Goal: Information Seeking & Learning: Learn about a topic

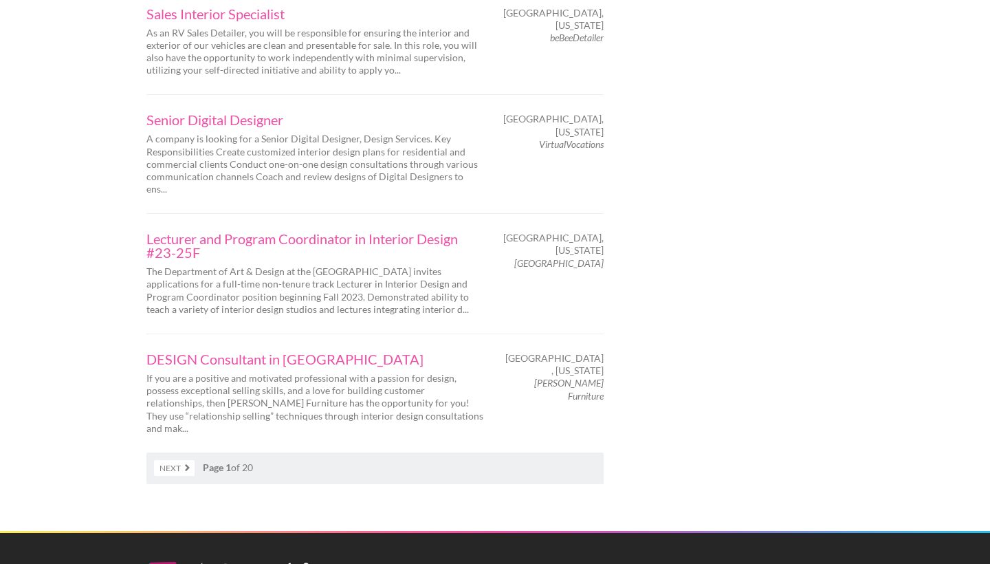
scroll to position [2246, 0]
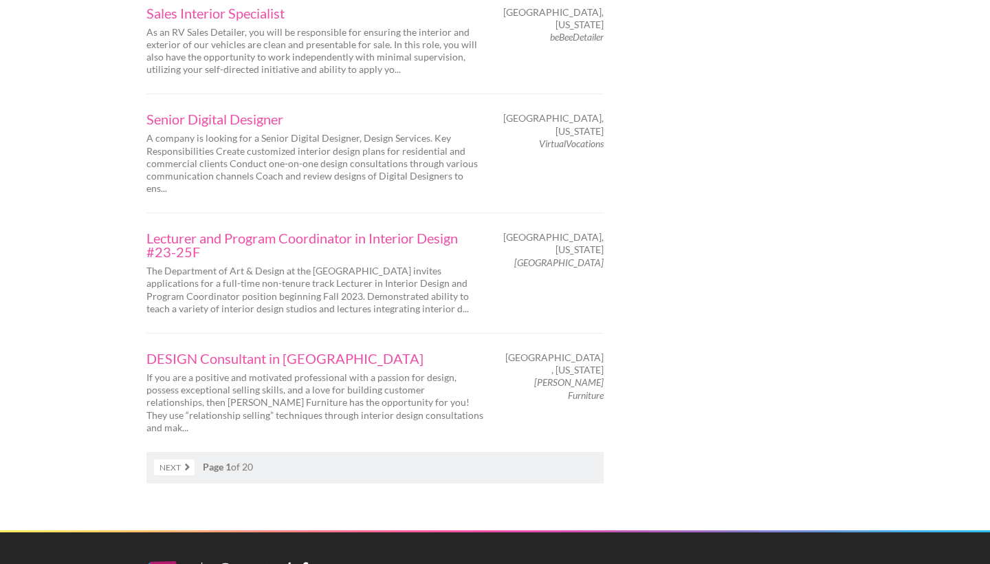
click at [164, 459] on link "Next" at bounding box center [174, 467] width 41 height 16
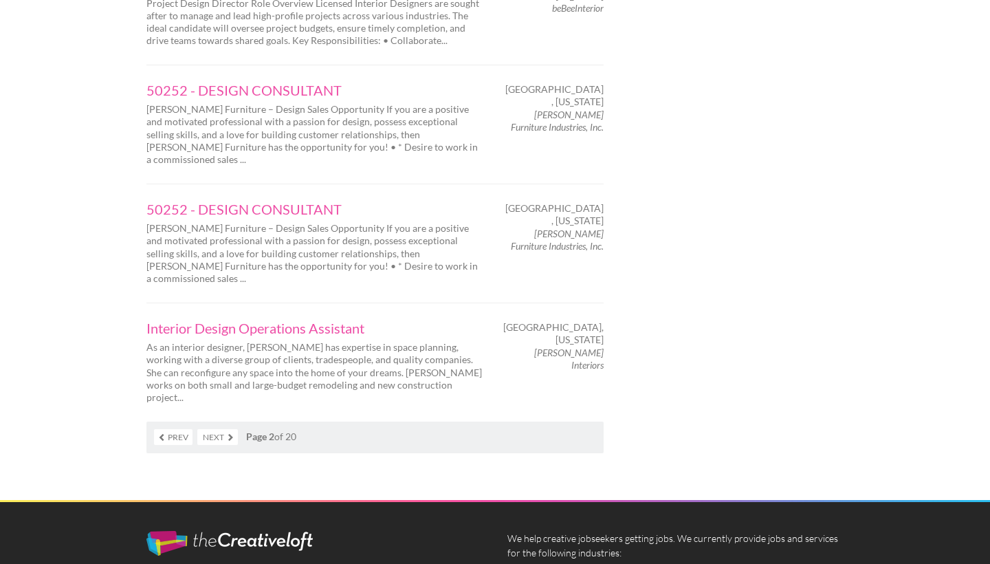
scroll to position [2283, 0]
click at [216, 429] on link "Next" at bounding box center [217, 437] width 41 height 16
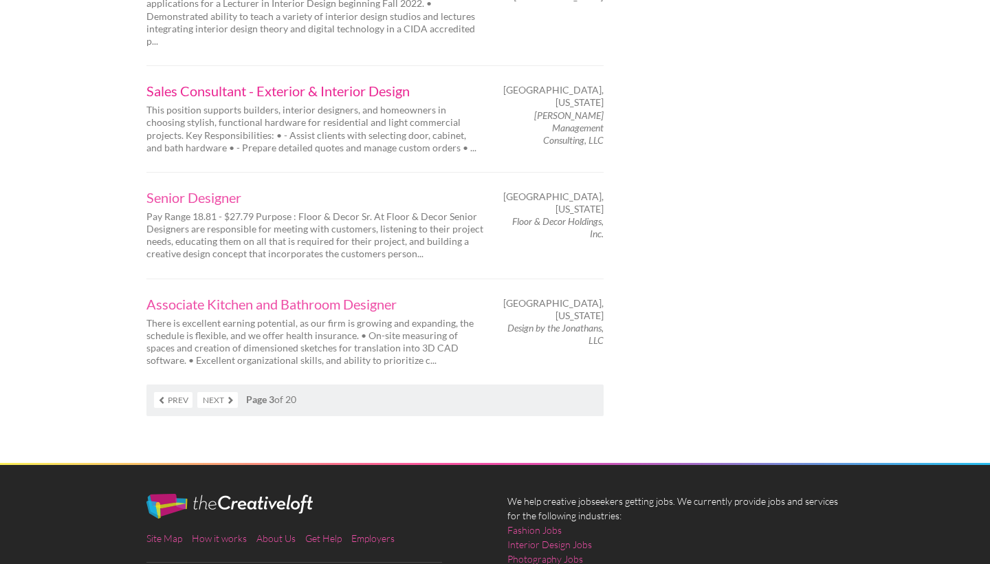
scroll to position [2251, 0]
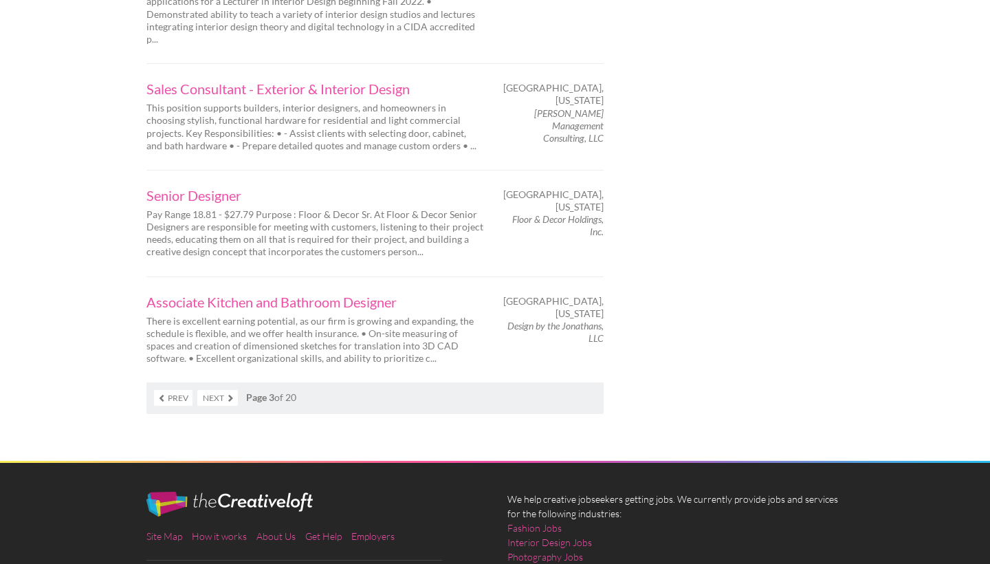
click at [222, 390] on link "Next" at bounding box center [217, 398] width 41 height 16
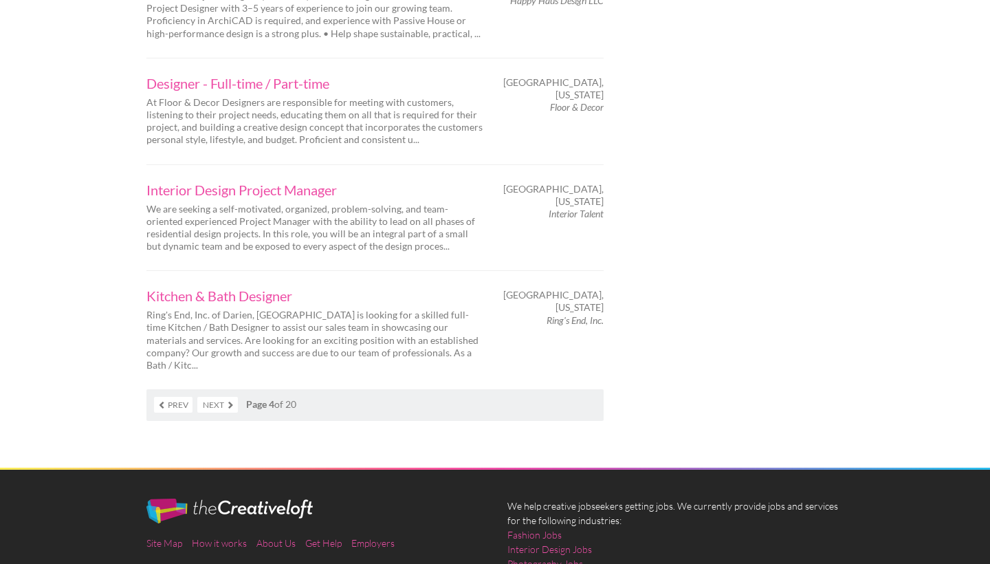
scroll to position [2232, 0]
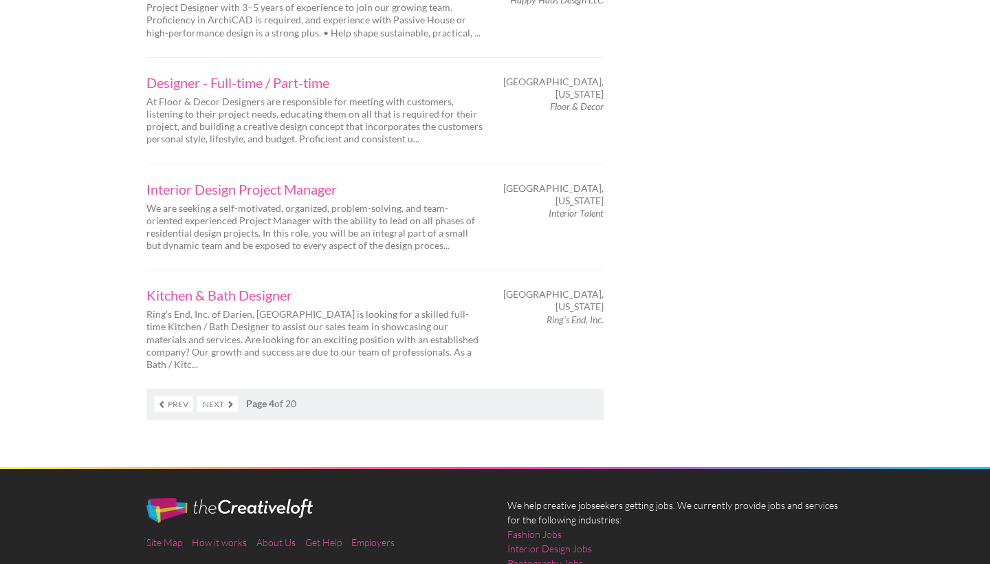
click at [227, 396] on link "Next" at bounding box center [217, 404] width 41 height 16
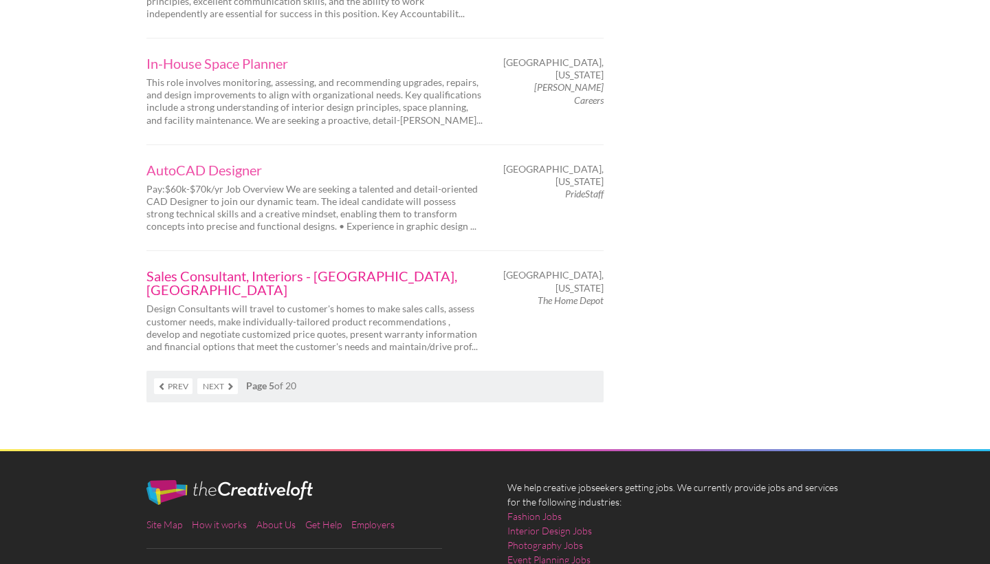
scroll to position [2273, 0]
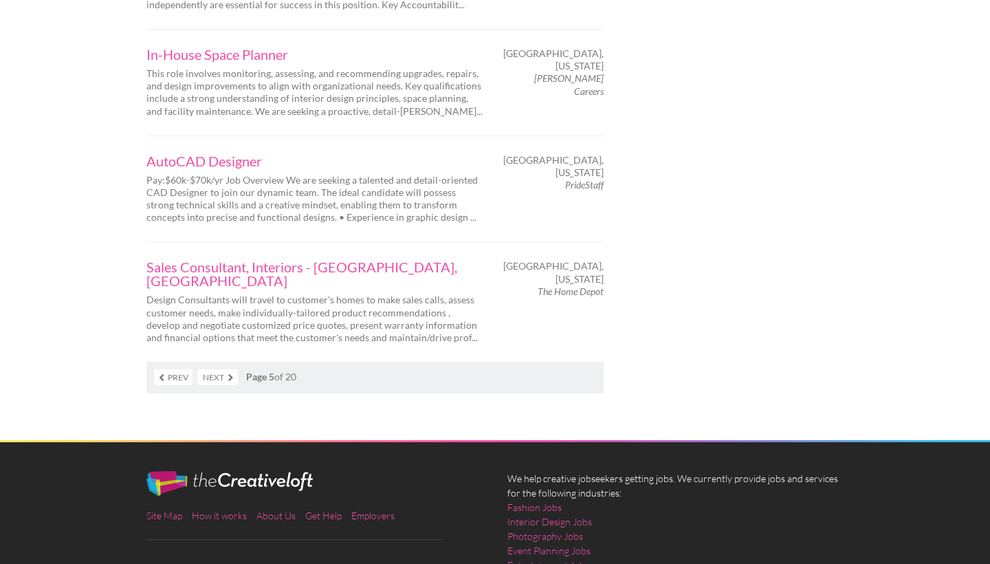
click at [219, 369] on link "Next" at bounding box center [217, 377] width 41 height 16
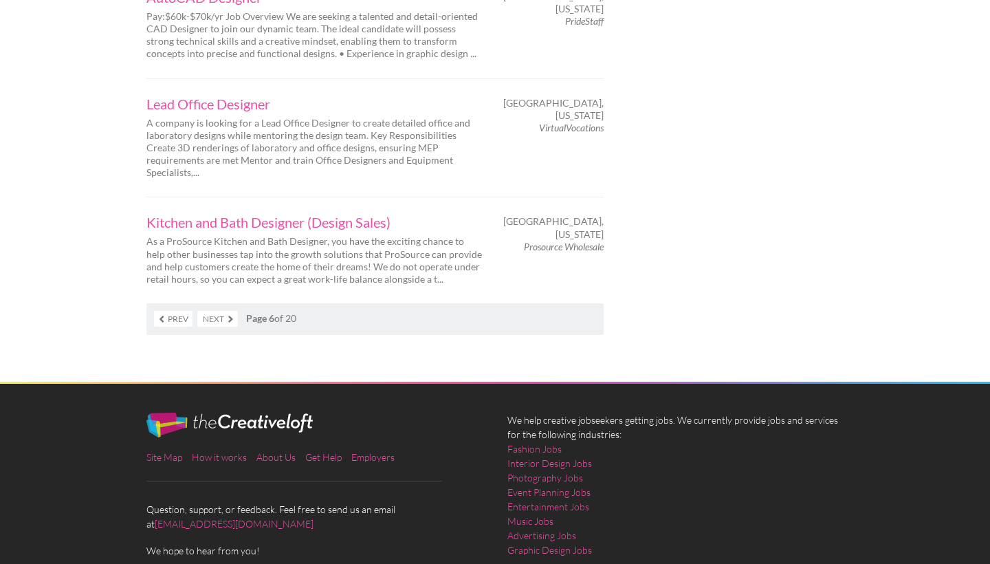
scroll to position [2295, 0]
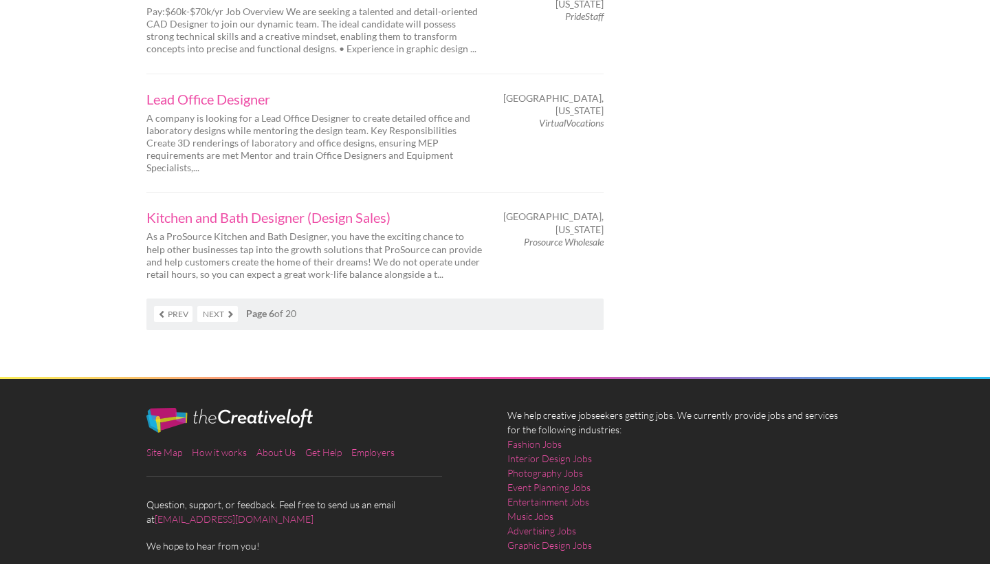
click at [225, 298] on nav "Prev Next Page 6 of 20" at bounding box center [374, 314] width 457 height 32
click at [220, 306] on link "Next" at bounding box center [217, 314] width 41 height 16
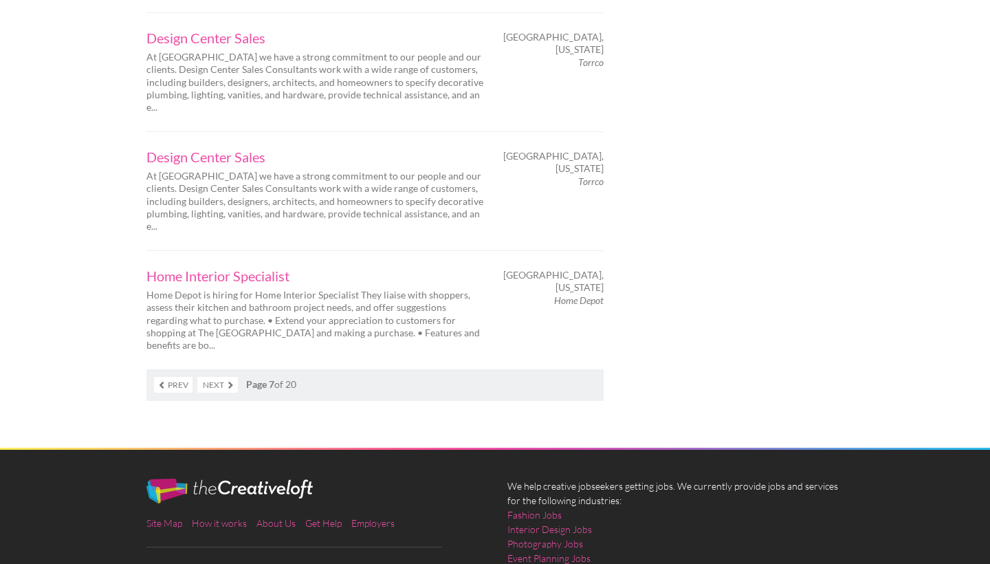
scroll to position [2348, 0]
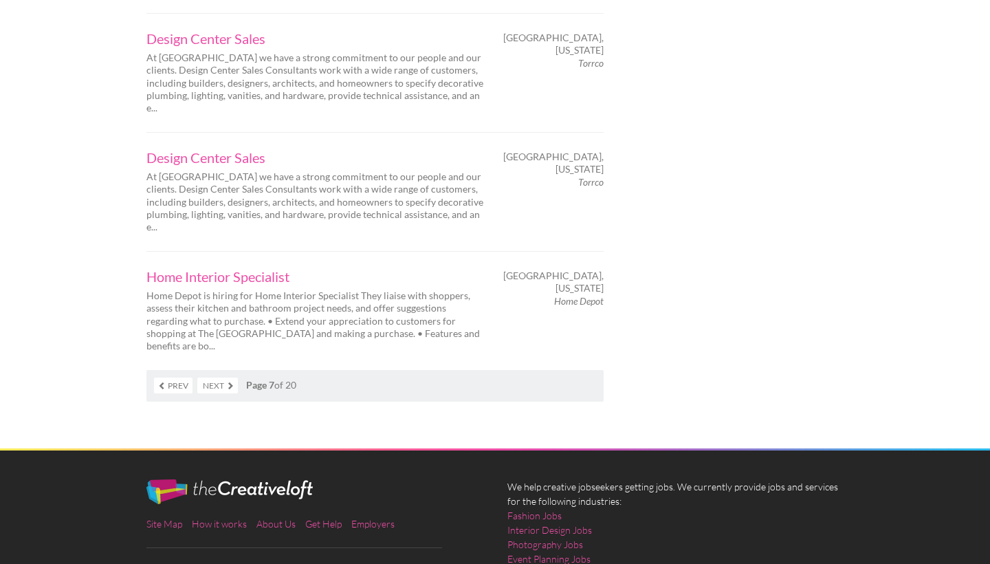
click at [219, 377] on link "Next" at bounding box center [217, 385] width 41 height 16
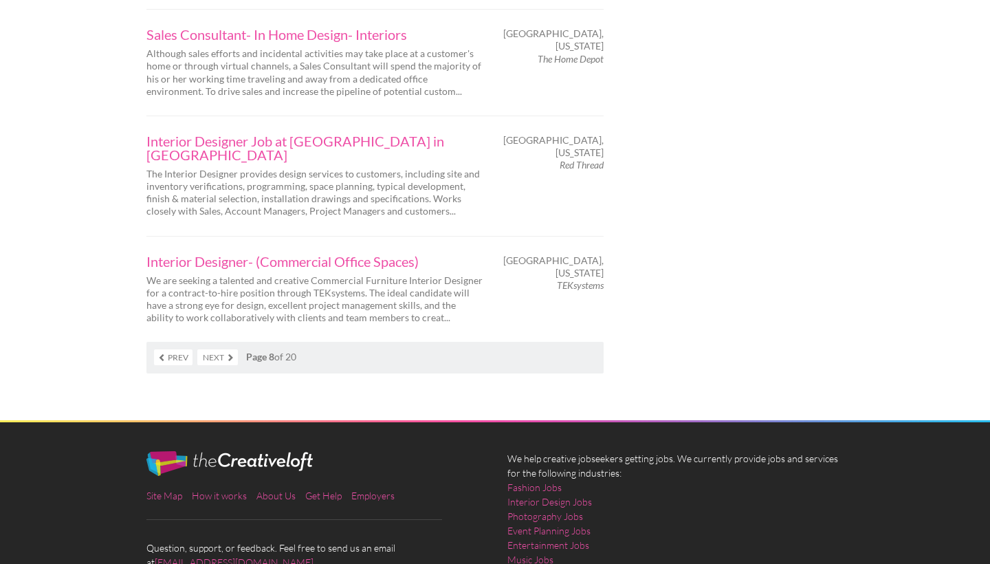
scroll to position [2295, 0]
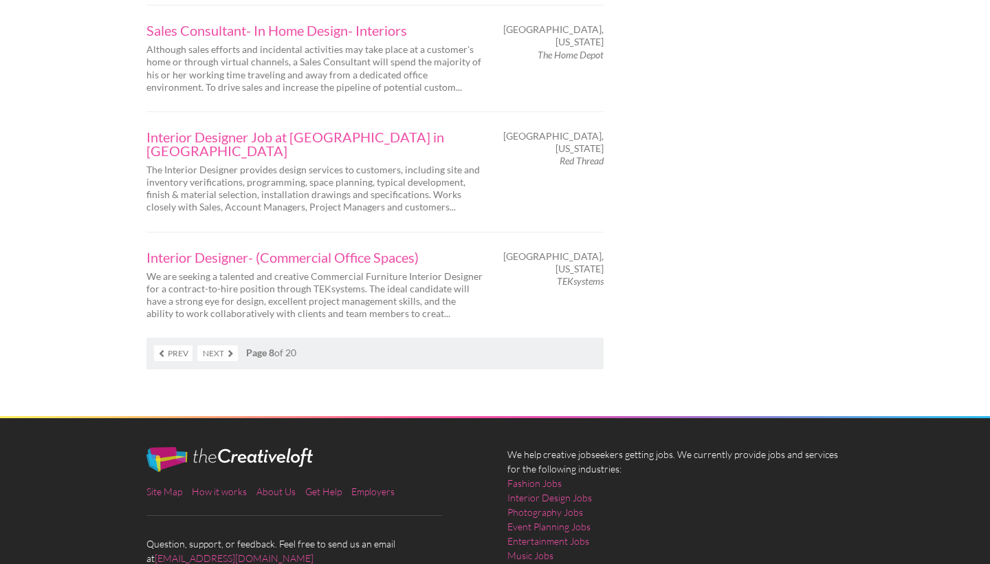
click at [230, 345] on link "Next" at bounding box center [217, 353] width 41 height 16
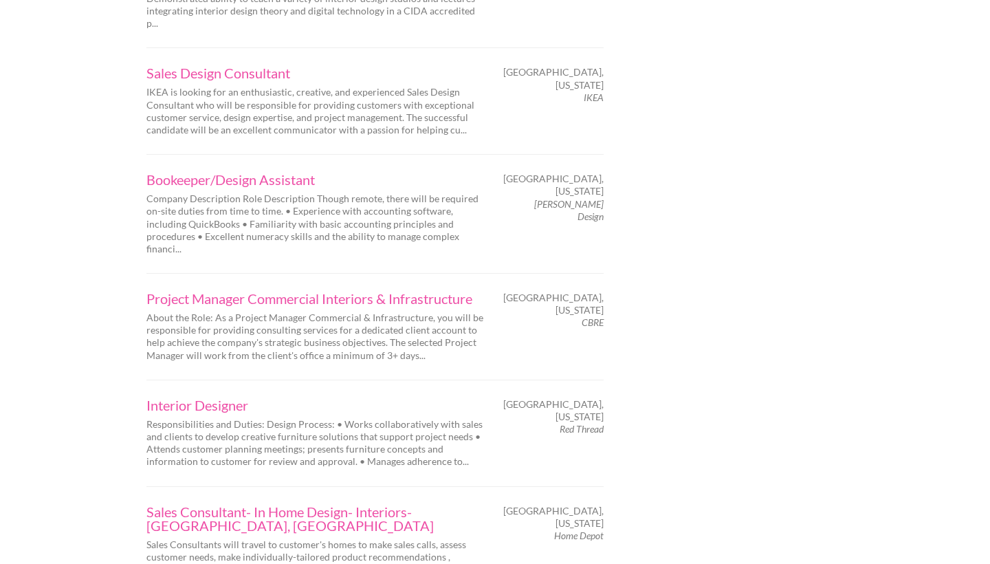
scroll to position [1680, 0]
